Goal: Transaction & Acquisition: Purchase product/service

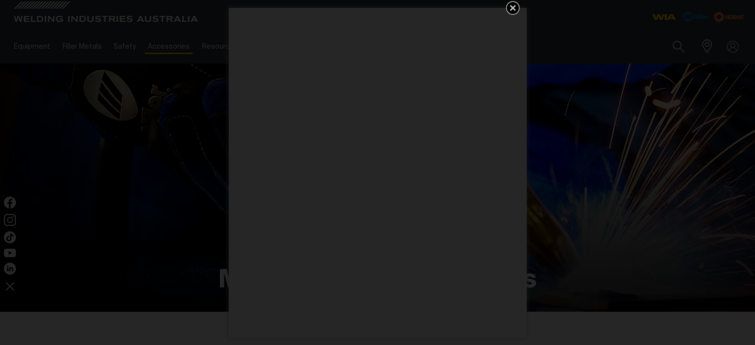
click at [510, 11] on icon "Get 5 WIA Welding Guides Free!" at bounding box center [513, 8] width 12 height 12
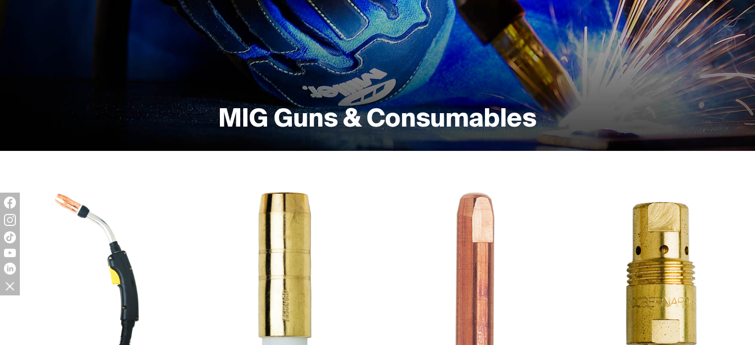
scroll to position [298, 0]
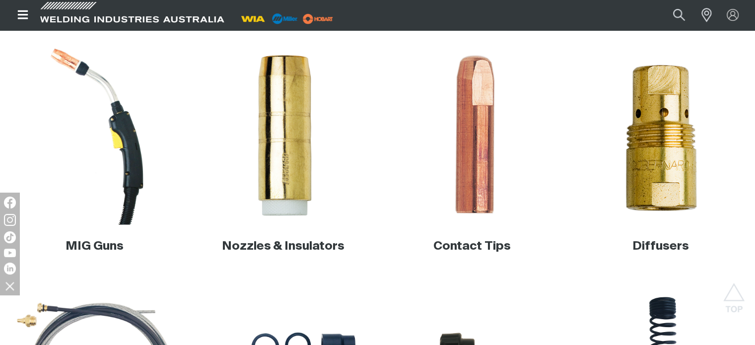
click at [116, 205] on img at bounding box center [94, 135] width 179 height 179
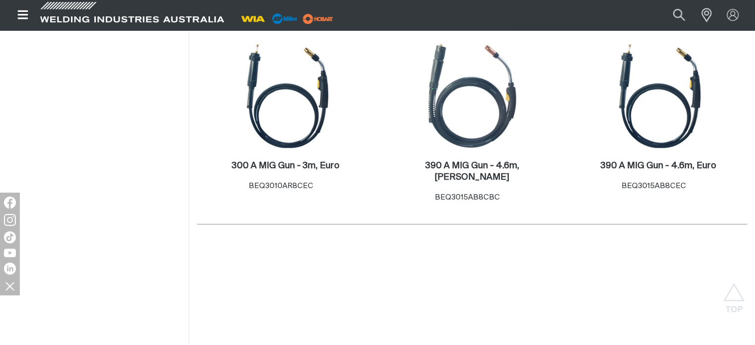
scroll to position [546, 0]
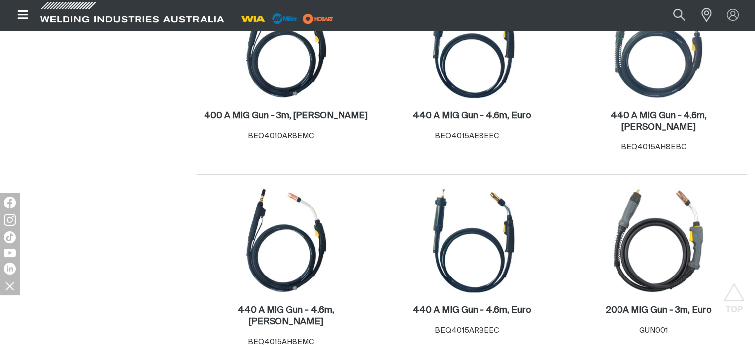
scroll to position [1092, 0]
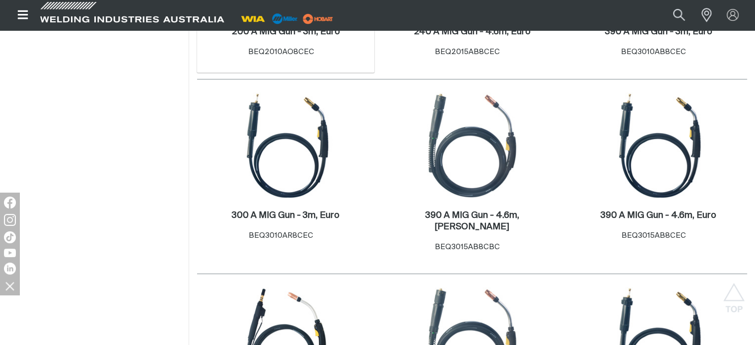
scroll to position [496, 0]
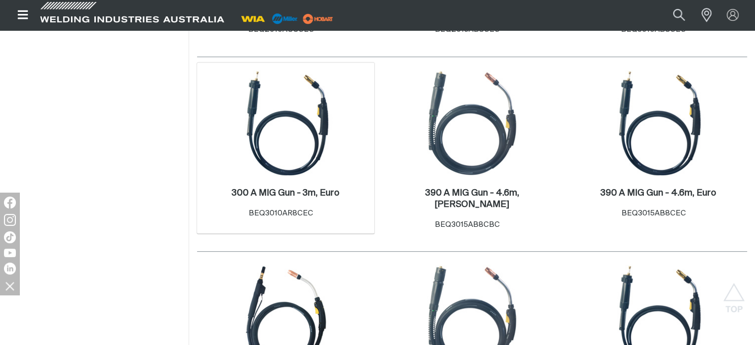
click at [299, 167] on img at bounding box center [286, 123] width 106 height 106
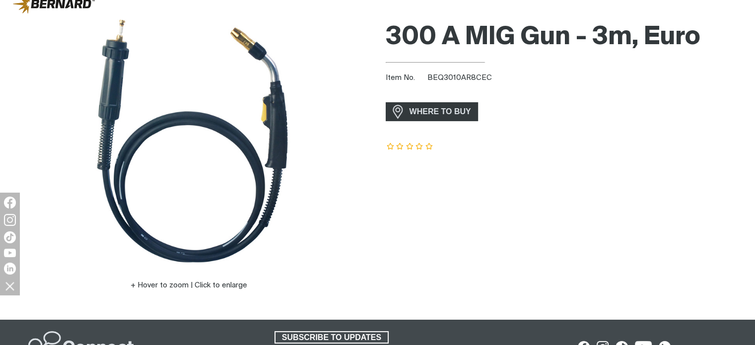
scroll to position [99, 0]
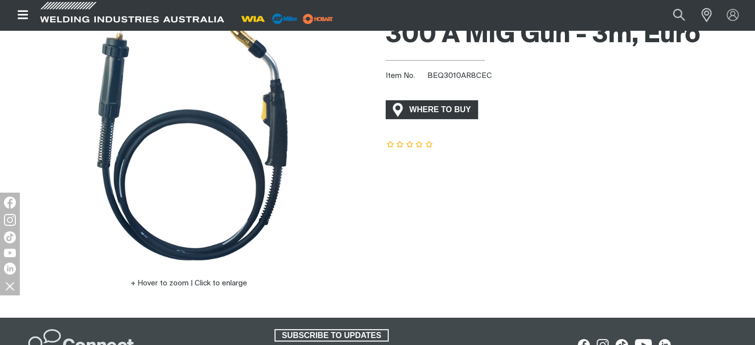
click at [431, 112] on span "WHERE TO BUY" at bounding box center [440, 110] width 74 height 16
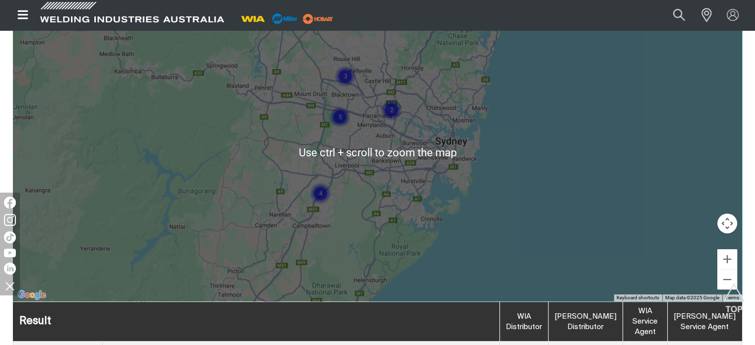
scroll to position [397, 0]
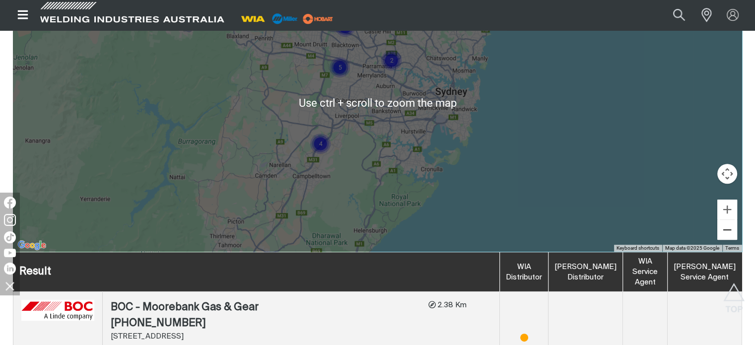
click at [720, 236] on button "Zoom out" at bounding box center [727, 230] width 20 height 20
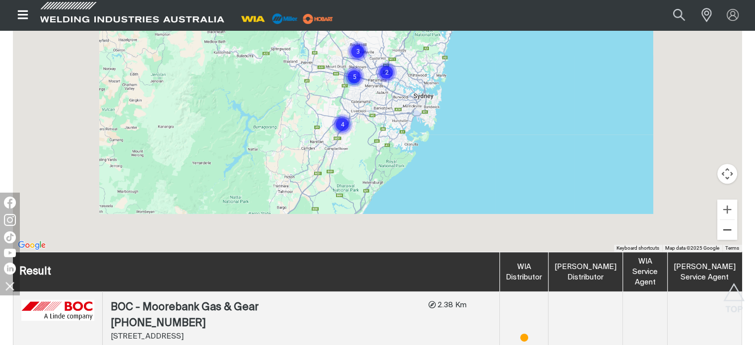
click at [720, 235] on button "Zoom out" at bounding box center [727, 230] width 20 height 20
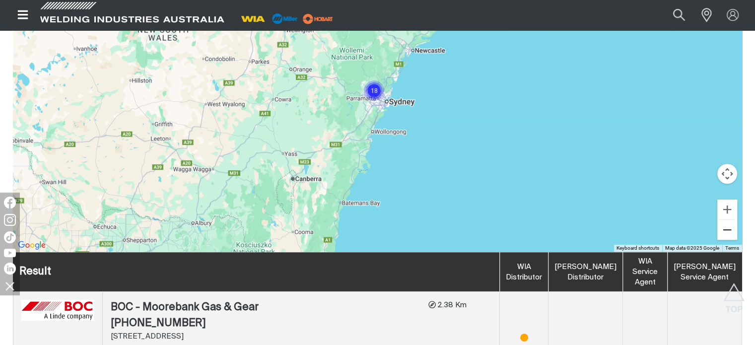
click at [720, 235] on button "Zoom out" at bounding box center [727, 230] width 20 height 20
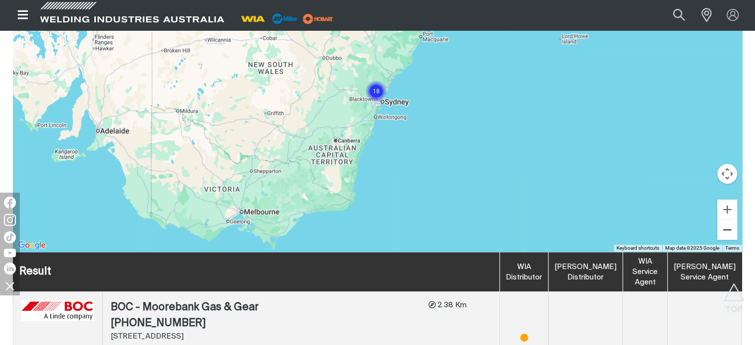
click at [720, 235] on button "Zoom out" at bounding box center [727, 230] width 20 height 20
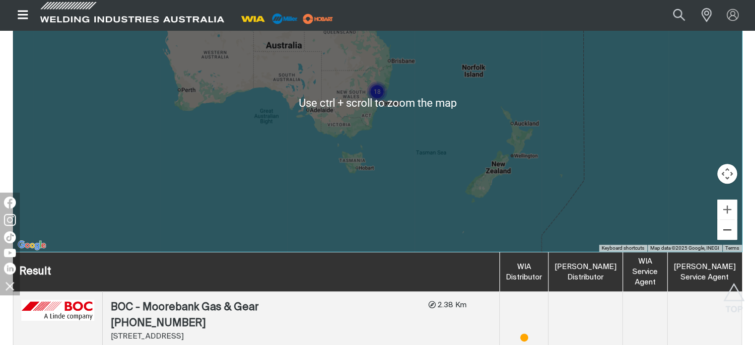
scroll to position [298, 0]
